Goal: Complete application form: Complete application form

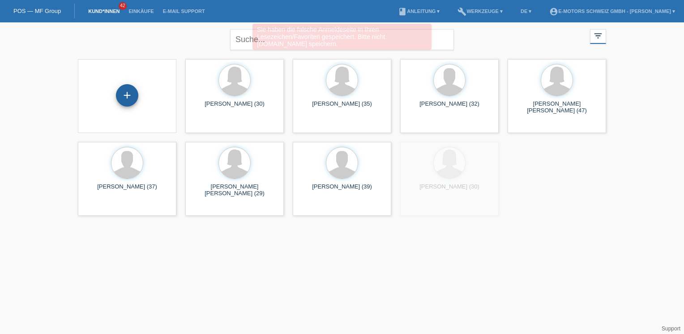
click at [123, 93] on div "+" at bounding box center [126, 95] width 21 height 15
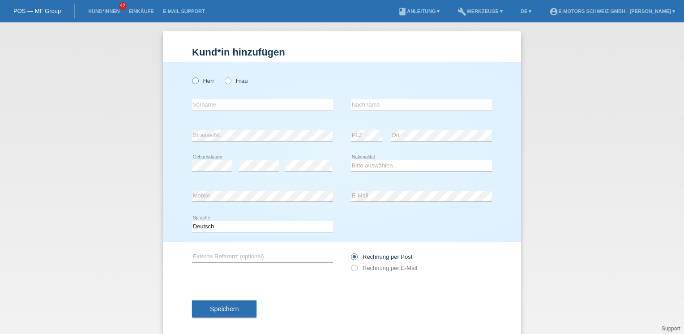
click at [199, 81] on label "Herr" at bounding box center [203, 80] width 22 height 7
click at [198, 81] on input "Herr" at bounding box center [195, 80] width 6 height 6
radio input "true"
click at [210, 106] on input "text" at bounding box center [262, 104] width 141 height 11
type input "[PERSON_NAME]"
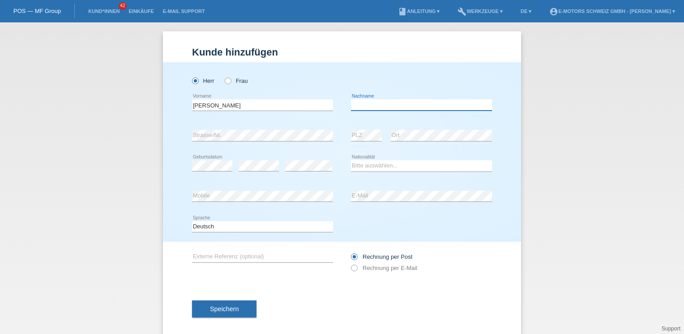
click at [387, 105] on input "text" at bounding box center [421, 104] width 141 height 11
type input "[PERSON_NAME]"
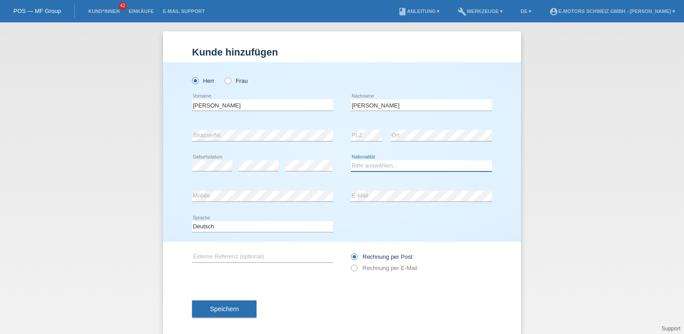
click at [359, 166] on select "Bitte auswählen... Schweiz Deutschland Liechtenstein Österreich ------------ Af…" at bounding box center [421, 165] width 141 height 11
select select "CH"
click at [351, 160] on select "Bitte auswählen... Schweiz Deutschland Liechtenstein Österreich ------------ Af…" at bounding box center [421, 165] width 141 height 11
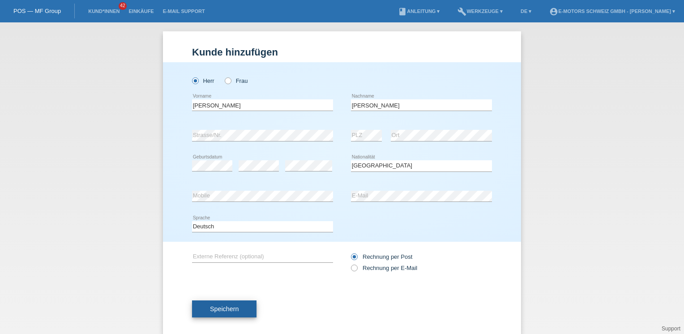
click at [236, 307] on button "Speichern" at bounding box center [224, 308] width 64 height 17
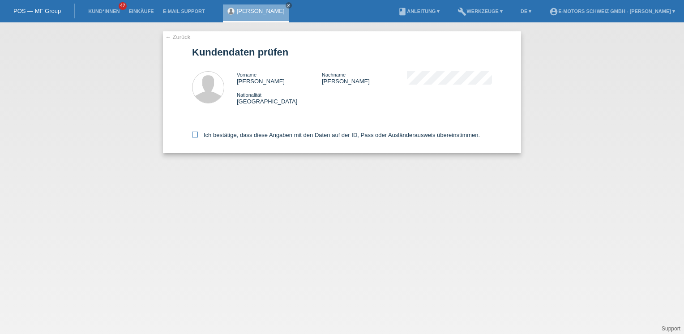
click at [247, 132] on div "Ich bestätige, dass diese Angaben mit den Daten auf der ID, Pass oder Ausländer…" at bounding box center [342, 133] width 300 height 39
click at [246, 138] on label "Ich bestätige, dass diese Angaben mit den Daten auf der ID, Pass oder Ausländer…" at bounding box center [336, 135] width 288 height 7
click at [198, 137] on input "Ich bestätige, dass diese Angaben mit den Daten auf der ID, Pass oder Ausländer…" at bounding box center [195, 135] width 6 height 6
checkbox input "true"
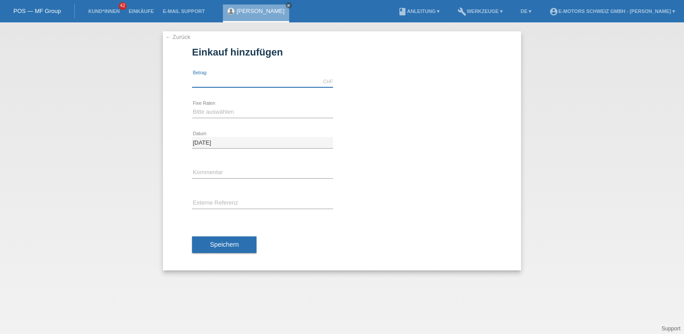
click at [250, 78] on input "text" at bounding box center [262, 81] width 141 height 11
type input "9000.00"
click at [262, 114] on select "Bitte auswählen 12 Raten 24 Raten 36 Raten 48 Raten" at bounding box center [262, 111] width 141 height 11
select select "216"
click at [192, 106] on select "Bitte auswählen 12 Raten 24 Raten 36 Raten 48 Raten" at bounding box center [262, 111] width 141 height 11
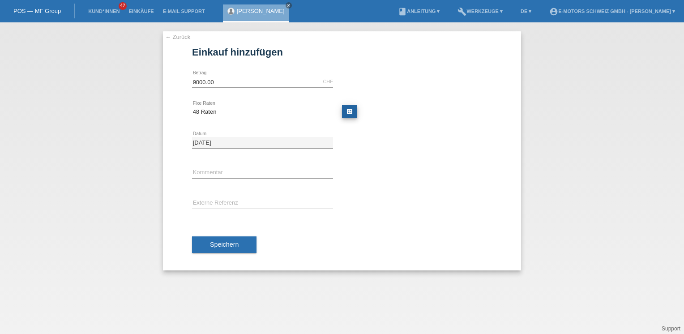
click at [351, 110] on link "calculate" at bounding box center [349, 111] width 15 height 13
type input "9000.00"
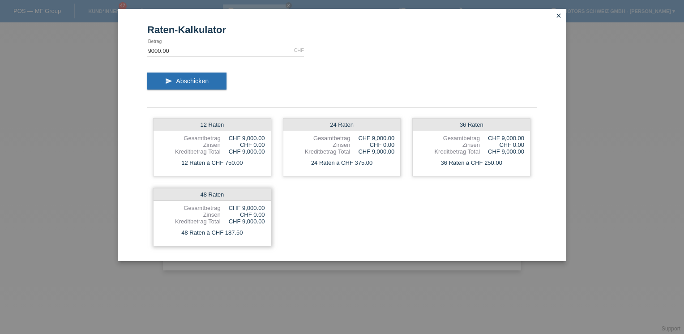
click at [220, 236] on div "48 Raten à CHF 187.50" at bounding box center [211, 233] width 117 height 12
drag, startPoint x: 220, startPoint y: 236, endPoint x: 175, endPoint y: 81, distance: 161.1
click at [175, 81] on form "Raten-Kalkulator 9000.00 CHF error Betrag send Abschicken 12 Raten Gesamtbetrag…" at bounding box center [341, 142] width 389 height 236
click at [175, 81] on button "send Abschicken" at bounding box center [186, 80] width 79 height 17
click at [558, 15] on icon "close" at bounding box center [558, 15] width 7 height 7
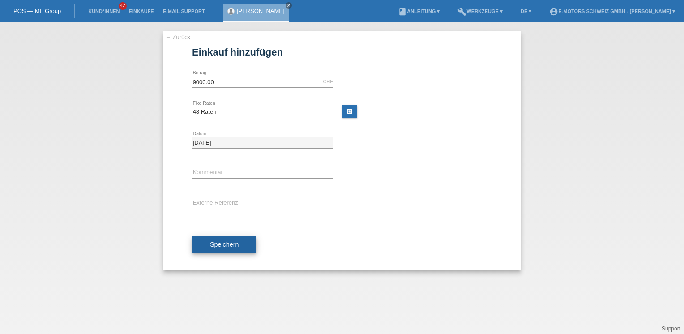
click at [235, 242] on span "Speichern" at bounding box center [224, 244] width 29 height 7
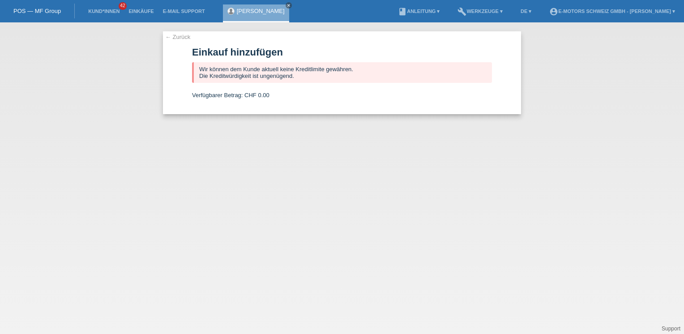
click at [250, 11] on link "[PERSON_NAME]" at bounding box center [261, 11] width 48 height 7
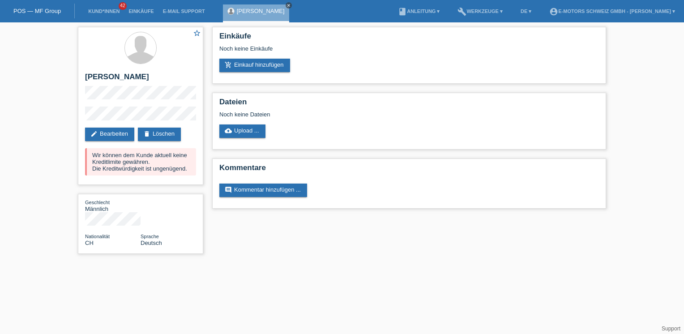
click at [286, 3] on icon "close" at bounding box center [288, 5] width 4 height 4
